Goal: Task Accomplishment & Management: Manage account settings

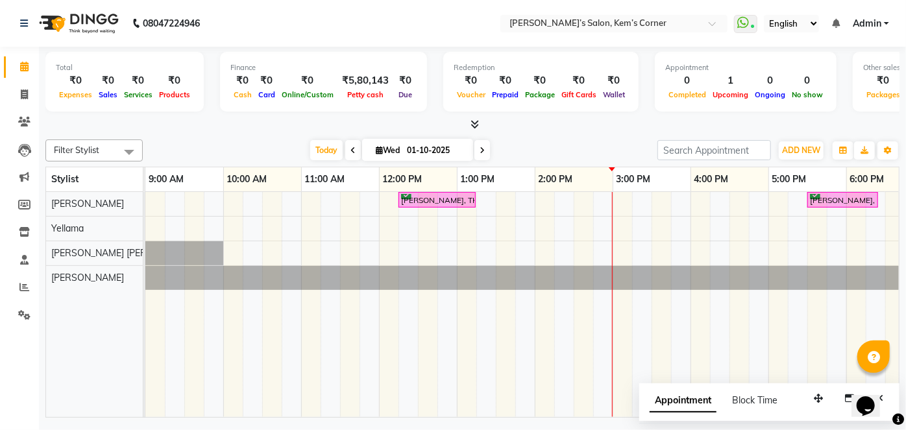
scroll to position [0, 178]
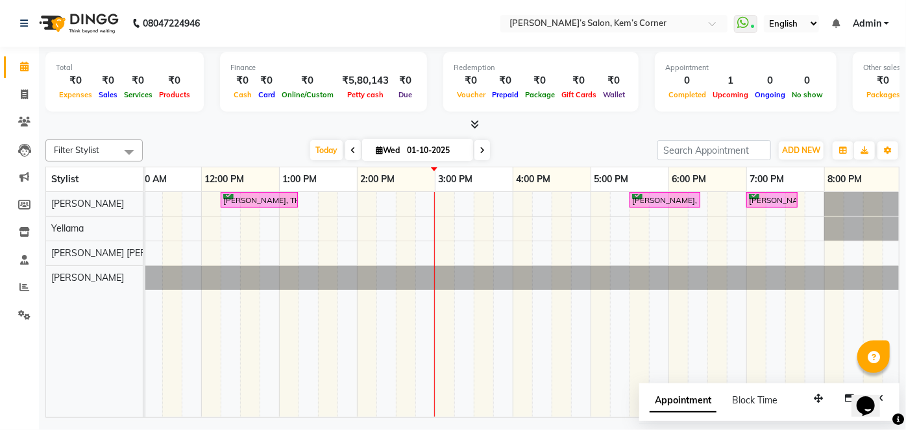
click at [512, 199] on div "[PERSON_NAME], TK02, 12:15 PM-01:15 PM, Hairwash with blowdry - Above Shoulder …" at bounding box center [474, 304] width 1012 height 225
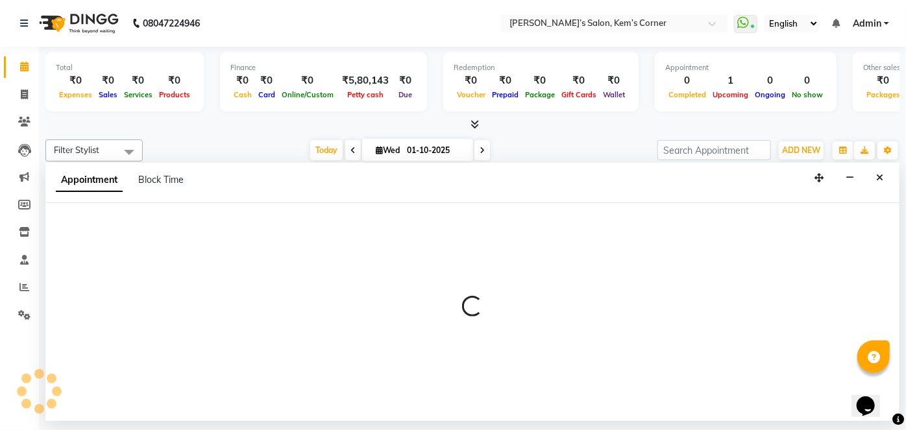
select select "50293"
select select "960"
select select "tentative"
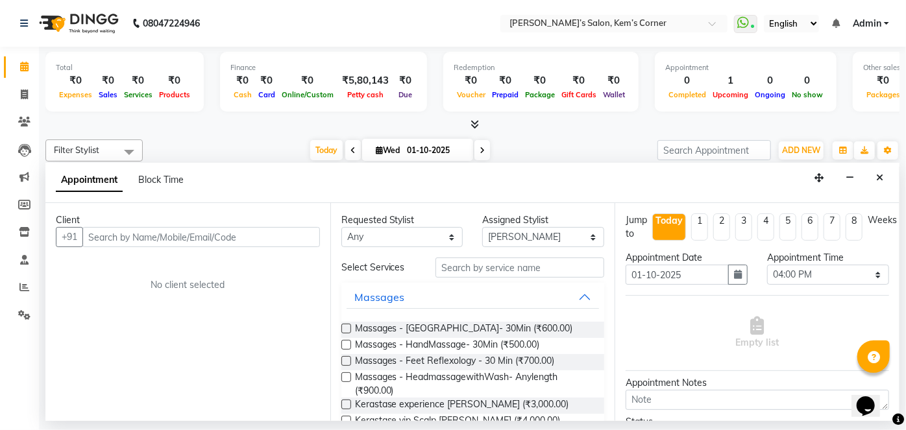
click at [188, 239] on input "text" at bounding box center [200, 237] width 237 height 20
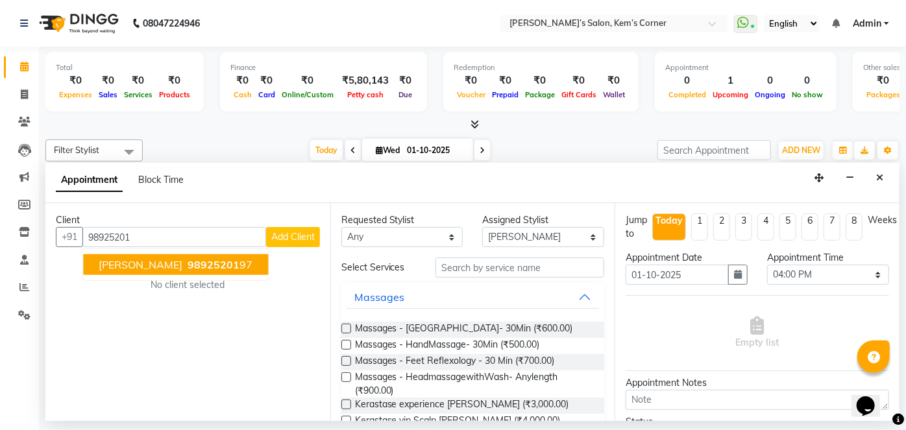
click at [197, 272] on button "[PERSON_NAME] 98925201 97" at bounding box center [175, 264] width 185 height 21
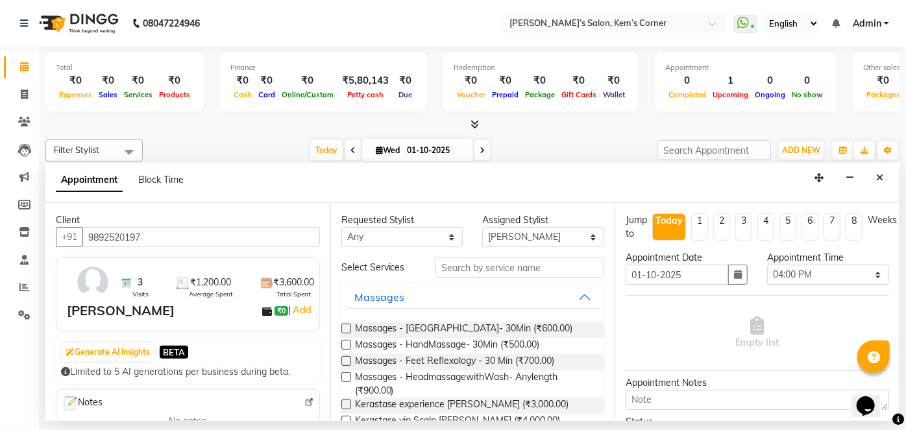
type input "9892520197"
click at [510, 265] on input "text" at bounding box center [519, 268] width 169 height 20
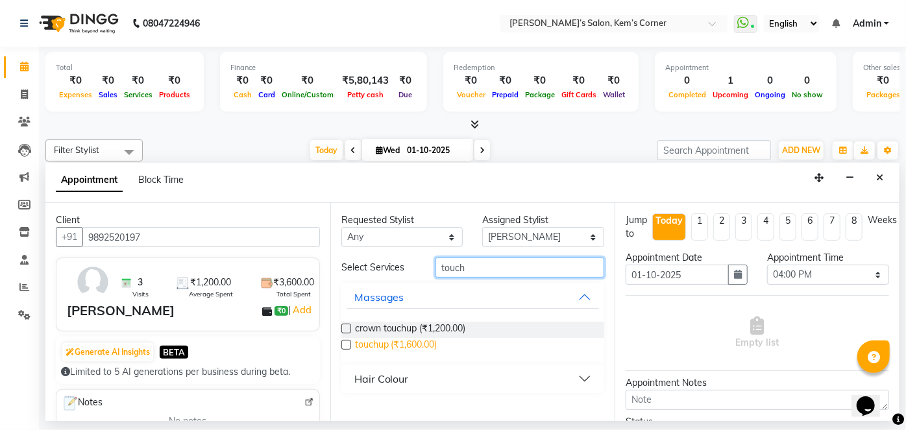
type input "touch"
click at [422, 342] on span "touchup (₹1,600.00)" at bounding box center [396, 346] width 82 height 16
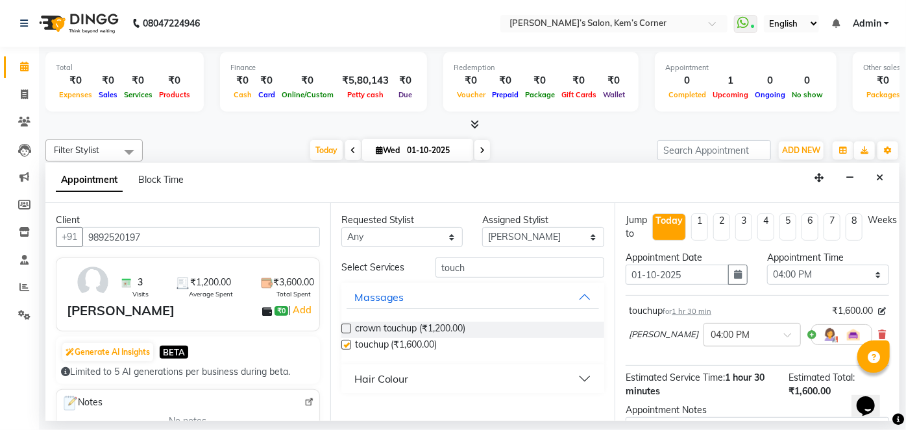
checkbox input "false"
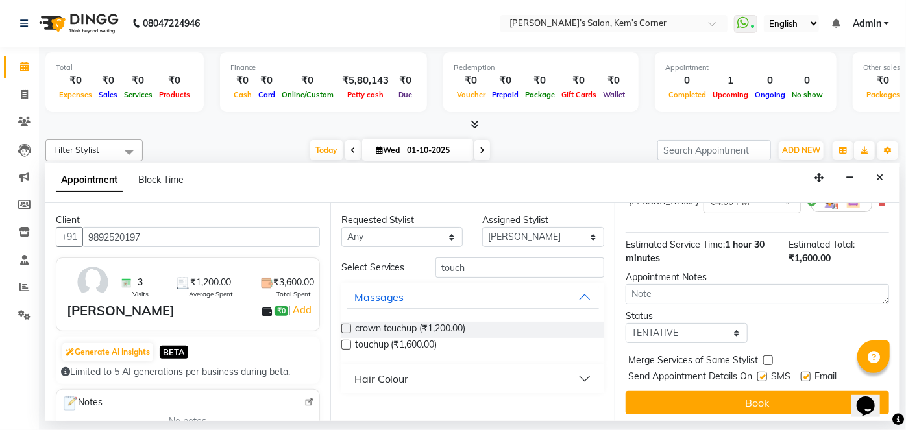
scroll to position [136, 0]
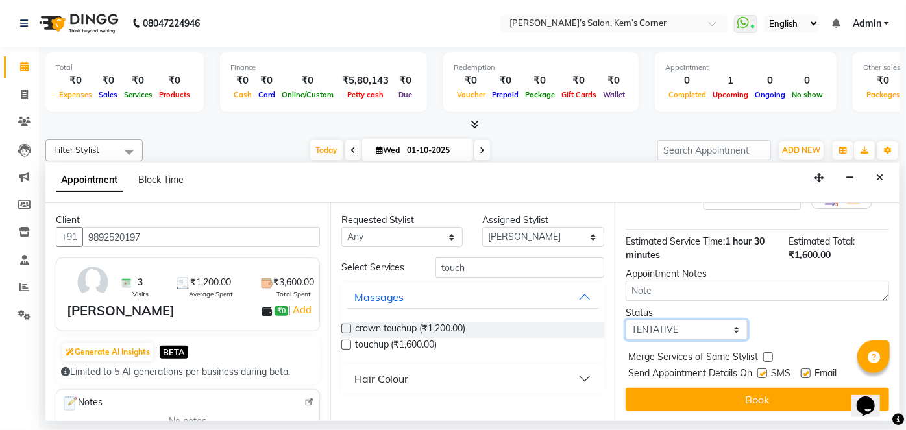
click at [719, 325] on select "Select TENTATIVE CONFIRM CHECK-IN UPCOMING" at bounding box center [686, 330] width 122 height 20
select select "confirm booking"
click at [625, 320] on select "Select TENTATIVE CONFIRM CHECK-IN UPCOMING" at bounding box center [686, 330] width 122 height 20
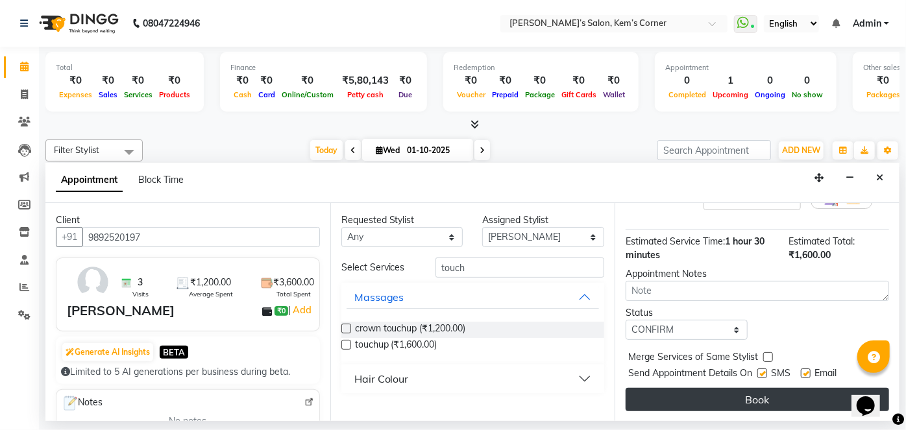
click at [697, 403] on button "Book" at bounding box center [756, 399] width 263 height 23
